Goal: Navigation & Orientation: Go to known website

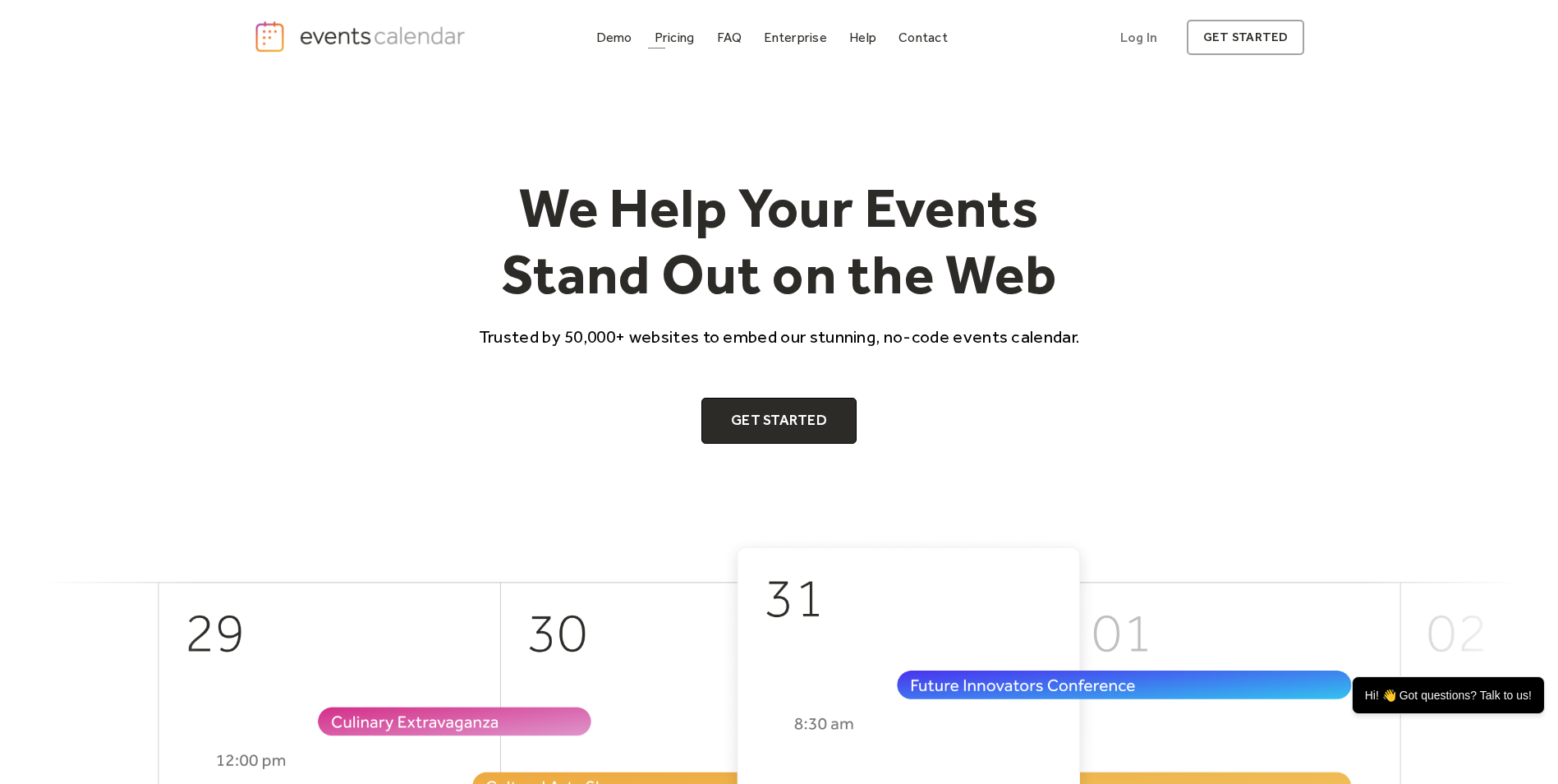
click at [384, 42] on img "home" at bounding box center [362, 37] width 217 height 34
click at [1154, 43] on link "Log In" at bounding box center [1139, 37] width 70 height 36
